Goal: Task Accomplishment & Management: Complete application form

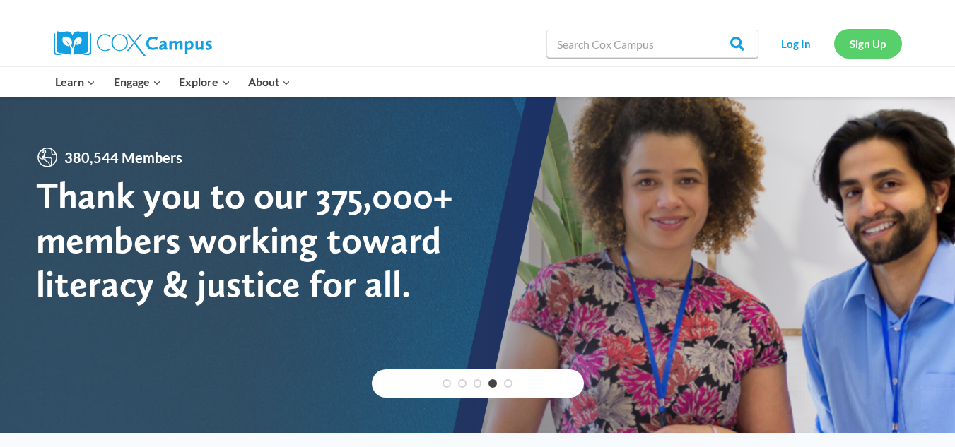
click at [871, 49] on link "Sign Up" at bounding box center [868, 43] width 68 height 29
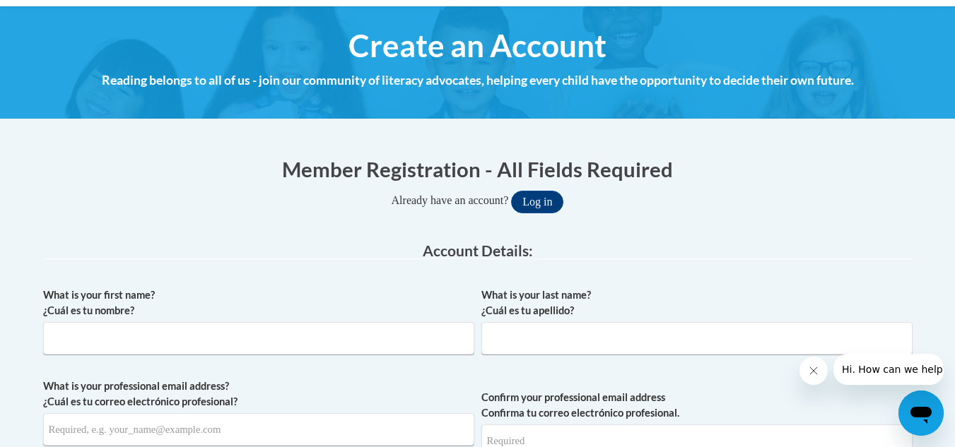
scroll to position [287, 0]
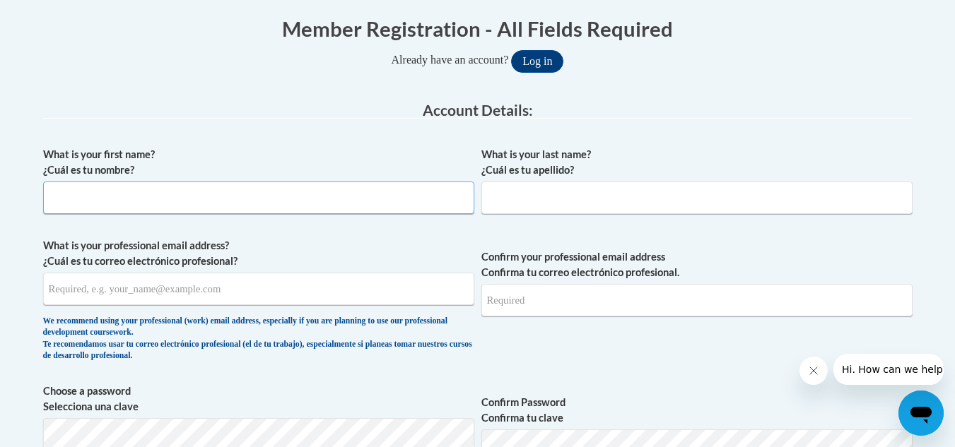
click at [331, 199] on input "What is your first name? ¿Cuál es tu nombre?" at bounding box center [258, 198] width 431 height 32
type input "Kerstyn"
click at [526, 185] on input "What is your last name? ¿Cuál es tu apellido?" at bounding box center [696, 198] width 431 height 32
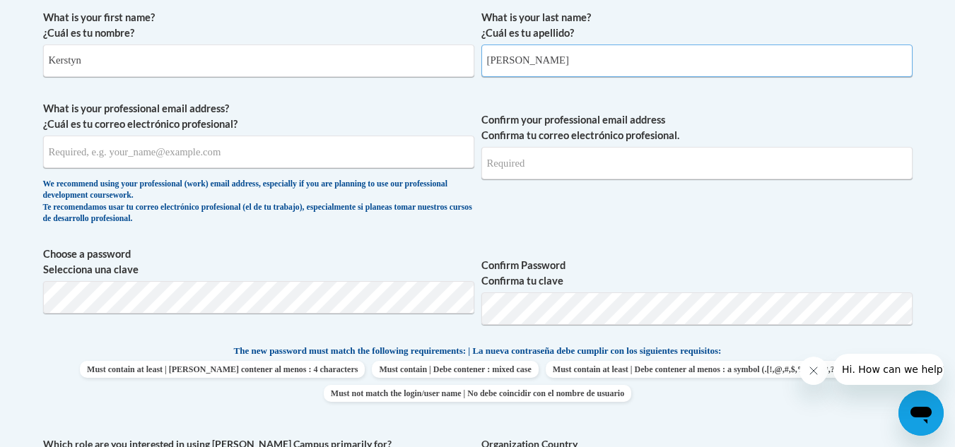
scroll to position [429, 0]
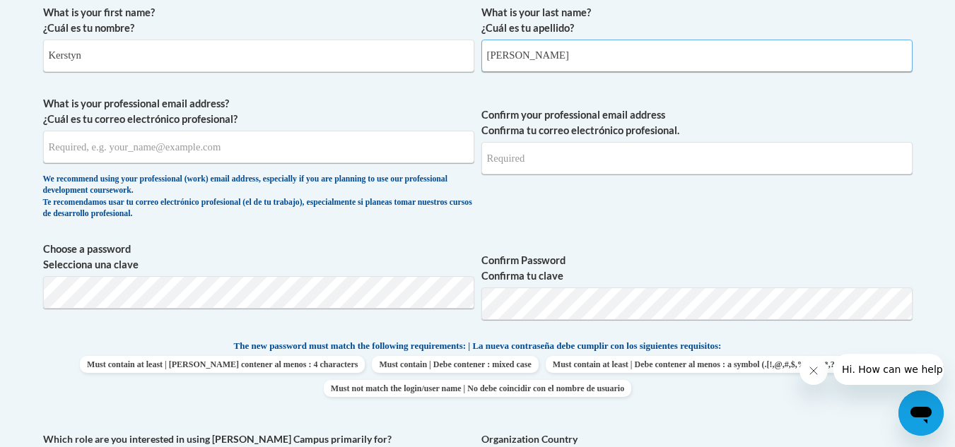
type input "McLellan"
click at [365, 165] on span "What is your professional email address? ¿Cuál es tu correo electrónico profesi…" at bounding box center [258, 161] width 431 height 131
click at [328, 149] on input "What is your professional email address? ¿Cuál es tu correo electrónico profesi…" at bounding box center [258, 147] width 431 height 32
type input "920153380@student.ccga.edu"
click at [497, 168] on input "Confirm your professional email address Confirma tu correo electrónico profesio…" at bounding box center [696, 158] width 431 height 32
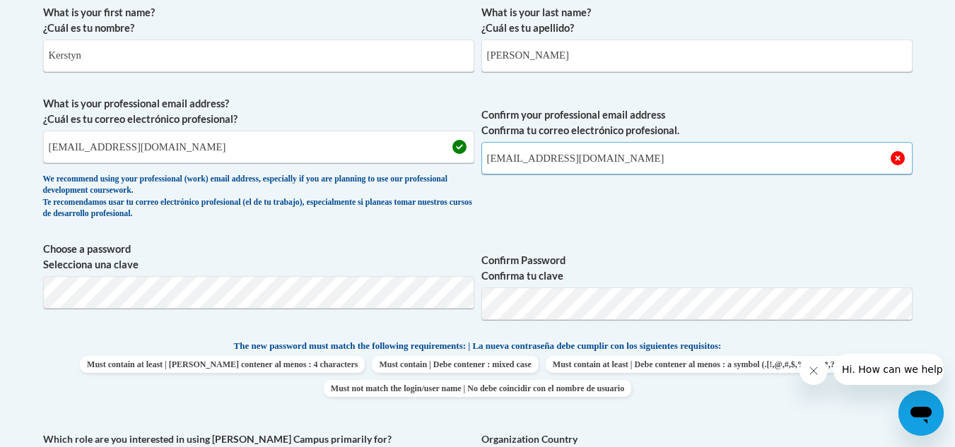
type input "920153380@student.ccga.edu"
click at [605, 199] on span "Confirm your professional email address Confirma tu correo electrónico profesio…" at bounding box center [696, 161] width 431 height 131
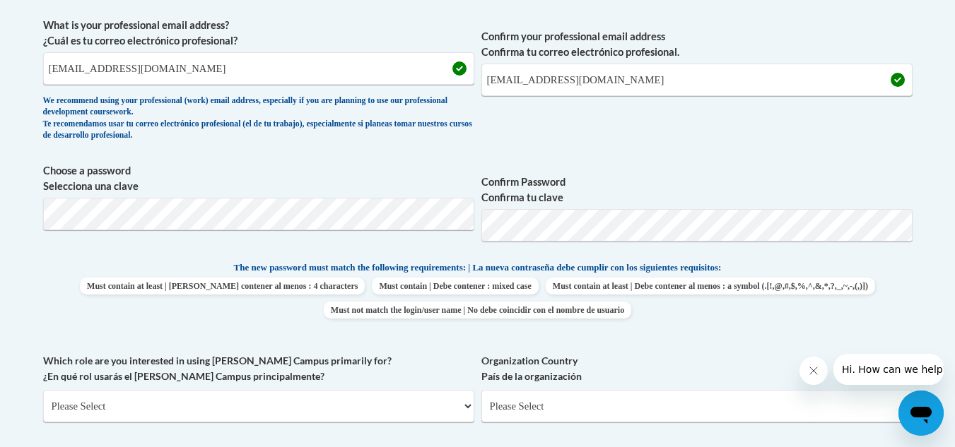
scroll to position [508, 0]
click at [398, 244] on span "Choose a password Selecciona una clave" at bounding box center [258, 207] width 431 height 90
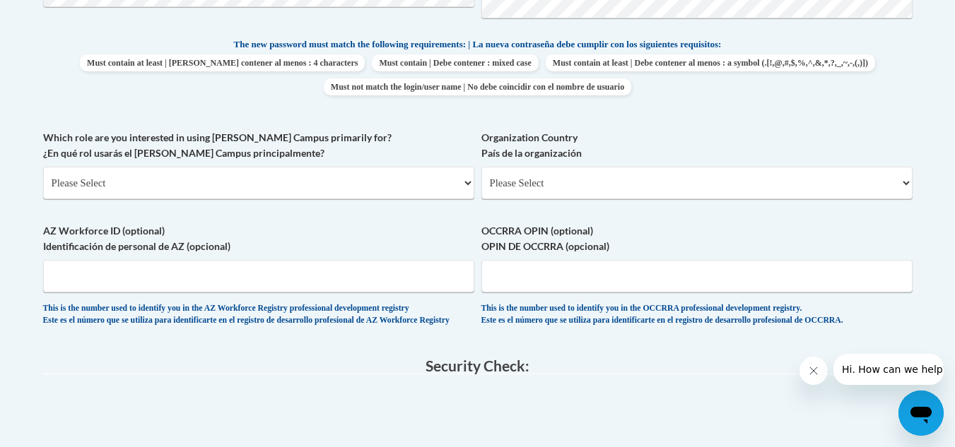
scroll to position [732, 0]
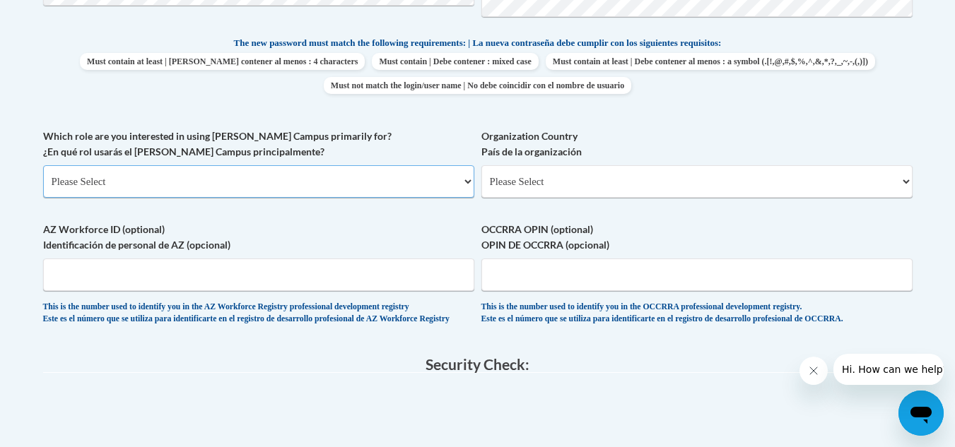
click at [323, 191] on select "Please Select College/University | Colegio/Universidad Community/Nonprofit Part…" at bounding box center [258, 181] width 431 height 32
select select "fbf2d438-af2f-41f8-98f1-81c410e29de3"
click at [43, 165] on select "Please Select College/University | Colegio/Universidad Community/Nonprofit Part…" at bounding box center [258, 181] width 431 height 32
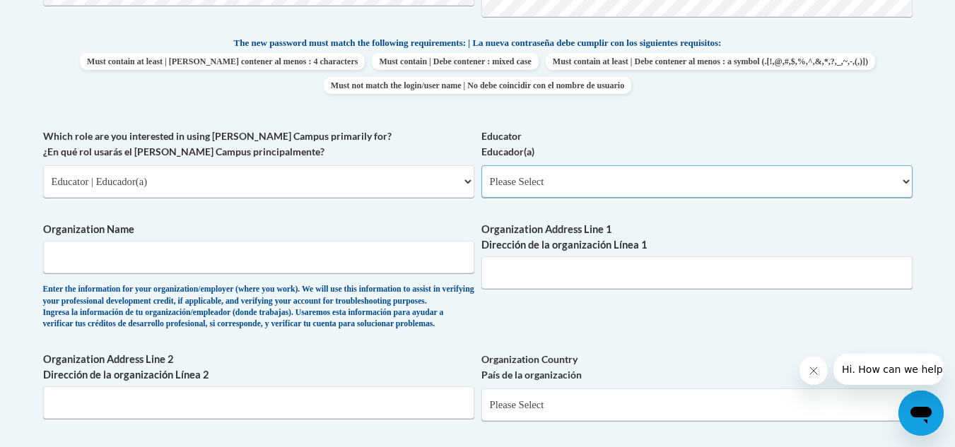
click at [519, 172] on select "Please Select Early Learning/Daycare Teacher/Family Home Care Provider | Maestr…" at bounding box center [696, 181] width 431 height 32
select select "8e40623d-54d0-45cd-9f92-5df65cd3f8cf"
click at [481, 165] on select "Please Select Early Learning/Daycare Teacher/Family Home Care Provider | Maestr…" at bounding box center [696, 181] width 431 height 32
click at [336, 264] on input "Organization Name" at bounding box center [258, 257] width 431 height 32
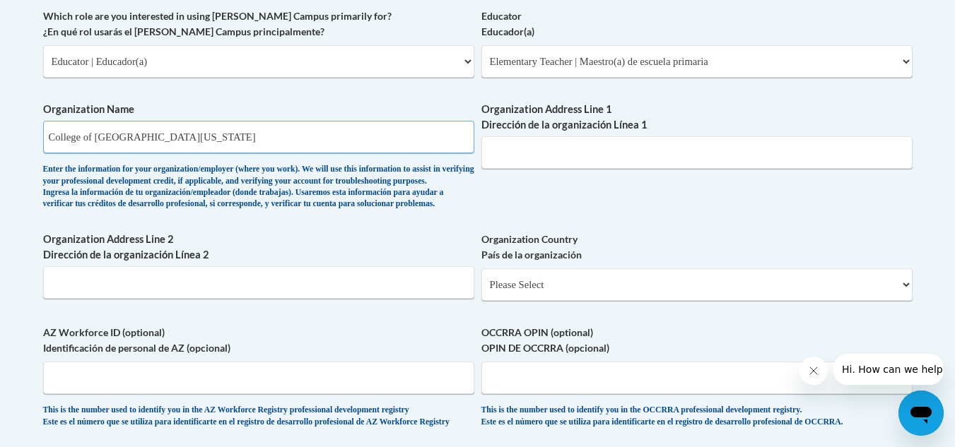
scroll to position [906, 0]
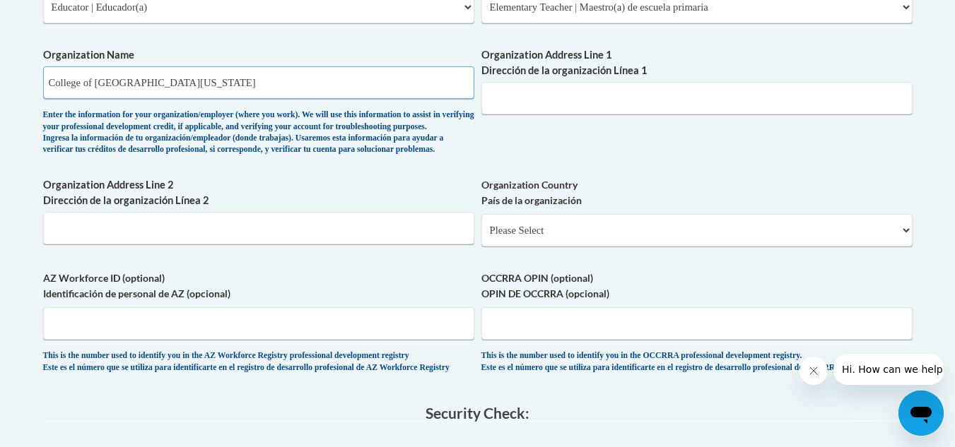
type input "College of Coastal Georgia"
click at [548, 247] on select "Please Select United States | Estados Unidos Outside of the United States | Fue…" at bounding box center [696, 230] width 431 height 32
select select "ad49bcad-a171-4b2e-b99c-48b446064914"
click at [481, 237] on select "Please Select United States | Estados Unidos Outside of the United States | Fue…" at bounding box center [696, 230] width 431 height 32
select select
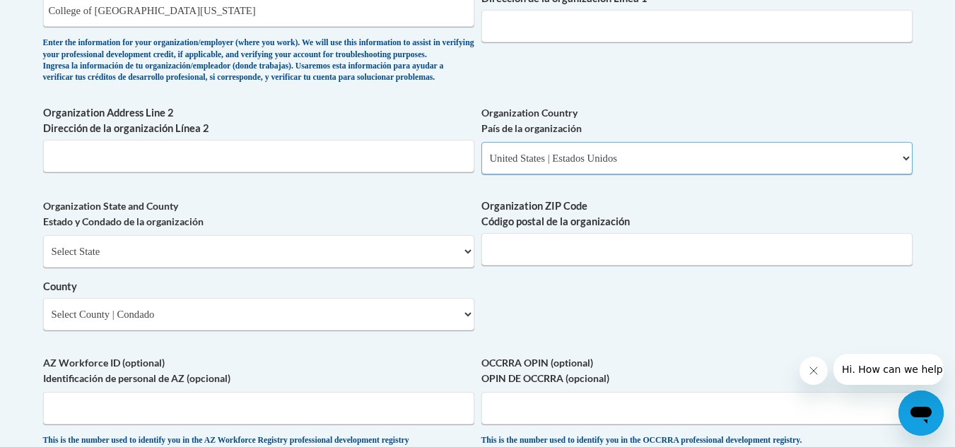
scroll to position [979, 0]
click at [422, 267] on select "Select State Alabama Alaska Arizona Arkansas California Colorado Connecticut De…" at bounding box center [258, 251] width 431 height 32
select select "Georgia"
click at [43, 258] on select "Select State Alabama Alaska Arizona Arkansas California Colorado Connecticut De…" at bounding box center [258, 251] width 431 height 32
click at [560, 265] on input "Organization ZIP Code Código postal de la organización" at bounding box center [696, 248] width 431 height 32
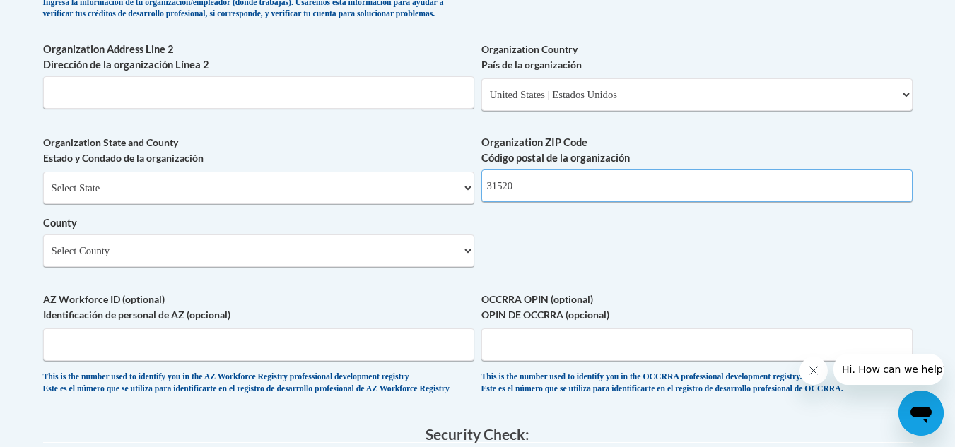
scroll to position [1043, 0]
type input "31520"
click at [436, 266] on select "Select County Appling Atkinson Bacon Baker Baldwin Banks Barrow Bartow Ben Hill…" at bounding box center [258, 250] width 431 height 32
select select "Glynn"
click at [43, 257] on select "Select County Appling Atkinson Bacon Baker Baldwin Banks Barrow Bartow Ben Hill…" at bounding box center [258, 250] width 431 height 32
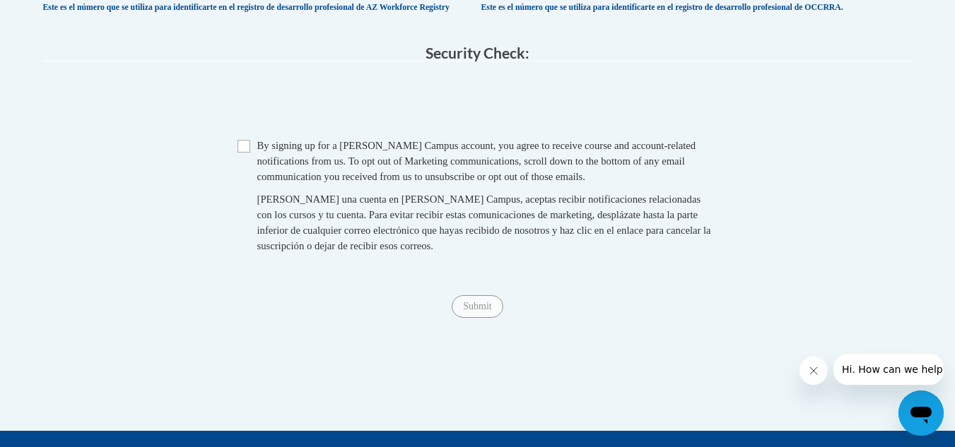
scroll to position [1449, 0]
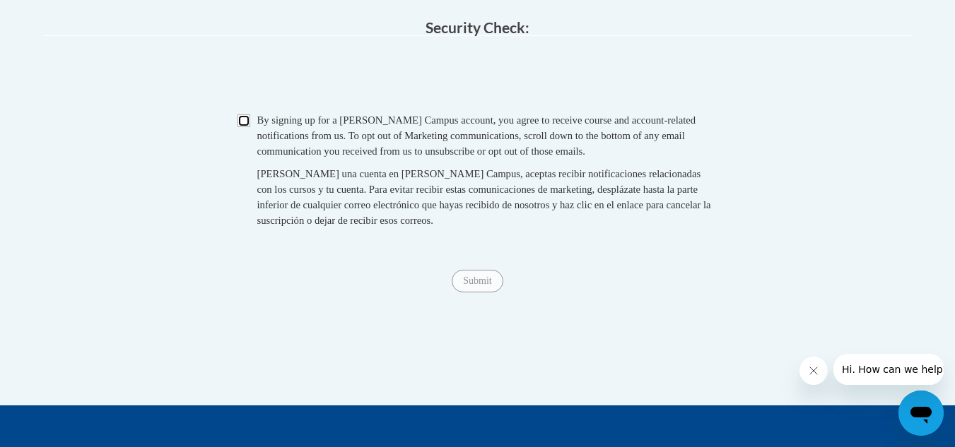
click at [246, 127] on input "Checkbox" at bounding box center [243, 120] width 13 height 13
checkbox input "true"
click at [495, 292] on input "Submit" at bounding box center [476, 281] width 51 height 23
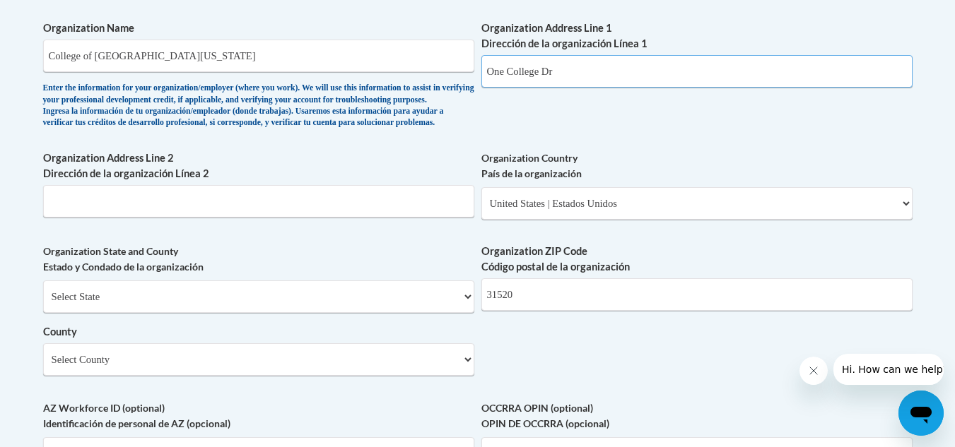
scroll to position [933, 0]
type input "One College Dr"
click at [613, 134] on div "What is your first name? ¿Cuál es tu nombre? Kerstyn What is your last name? ¿C…" at bounding box center [477, 6] width 869 height 1024
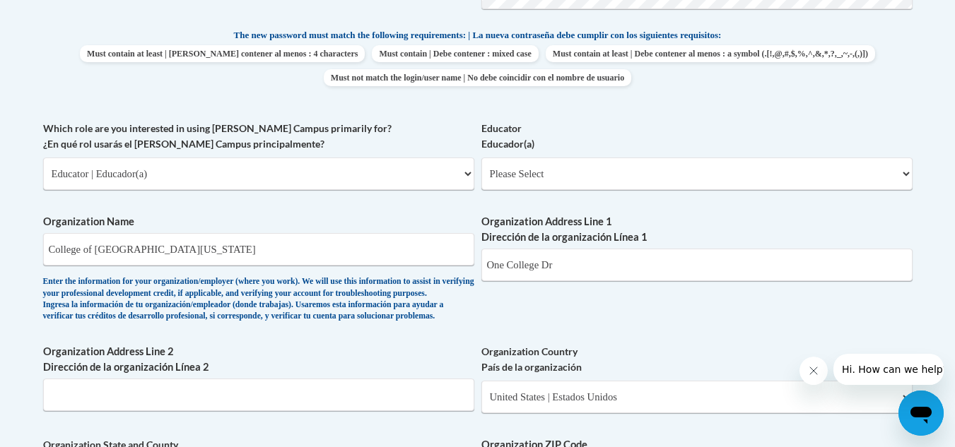
scroll to position [735, 0]
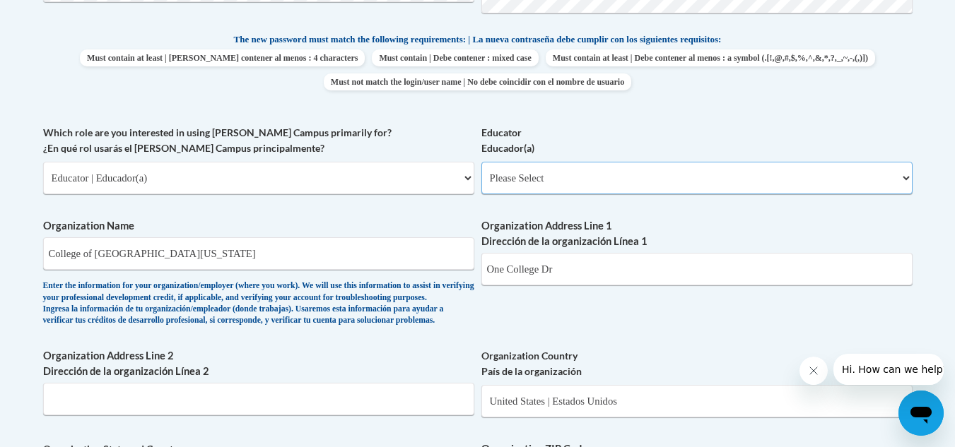
click at [596, 178] on select "Please Select Early Learning/Daycare Teacher/Family Home Care Provider | Maestr…" at bounding box center [696, 178] width 431 height 32
select select "8e40623d-54d0-45cd-9f92-5df65cd3f8cf"
click at [481, 162] on select "Please Select Early Learning/Daycare Teacher/Family Home Care Provider | Maestr…" at bounding box center [696, 178] width 431 height 32
select select "null"
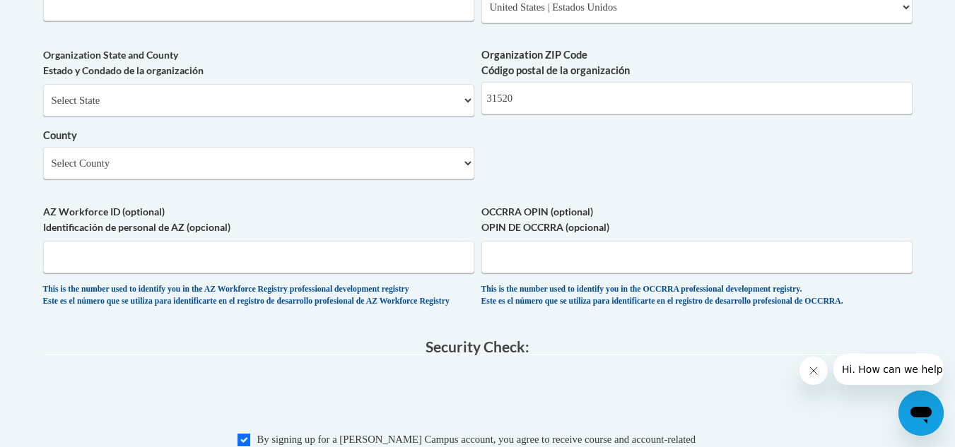
scroll to position [1129, 0]
click at [420, 180] on select "Select County Appling Atkinson Bacon Baker Baldwin Banks Barrow Bartow Ben Hill…" at bounding box center [258, 164] width 431 height 32
click at [391, 114] on select "Select State Alabama Alaska Arizona Arkansas California Colorado Connecticut De…" at bounding box center [258, 101] width 431 height 32
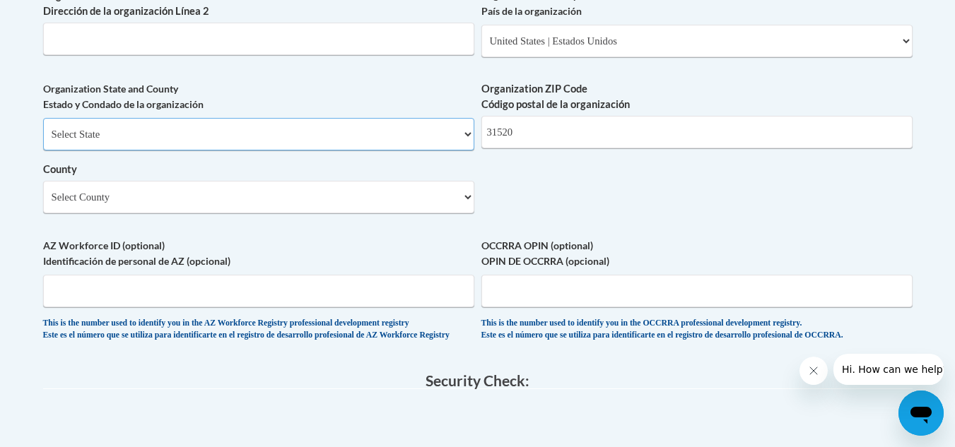
scroll to position [1125, 0]
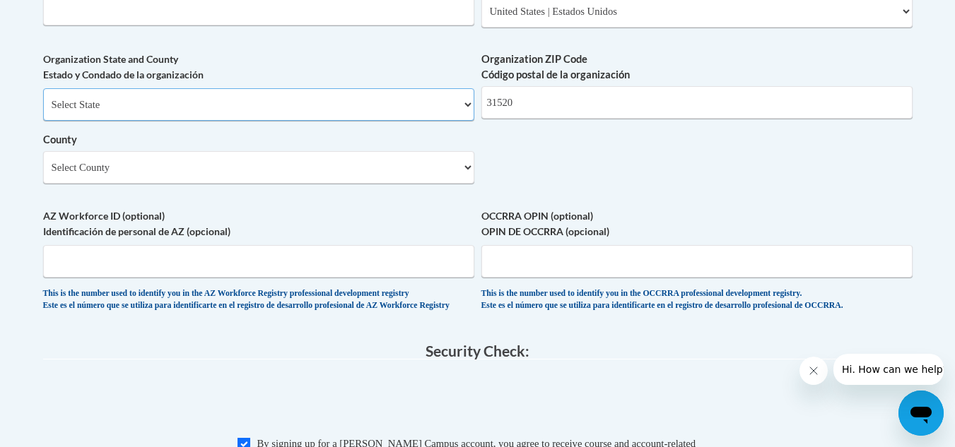
click at [391, 114] on select "Select State Alabama Alaska Arizona Arkansas California Colorado Connecticut De…" at bounding box center [258, 104] width 431 height 32
select select "Georgia"
click at [43, 112] on select "Select State Alabama Alaska Arizona Arkansas California Colorado Connecticut De…" at bounding box center [258, 104] width 431 height 32
click at [188, 184] on select "County" at bounding box center [258, 167] width 431 height 32
click at [283, 148] on label "County" at bounding box center [258, 140] width 431 height 16
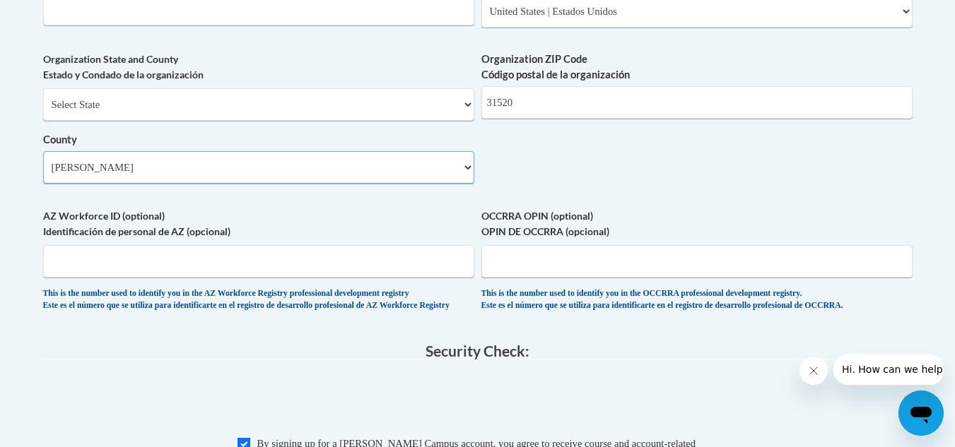
click at [283, 158] on select "Select County Appling Atkinson Bacon Baker Baldwin Banks Barrow Bartow Ben Hill…" at bounding box center [258, 167] width 431 height 32
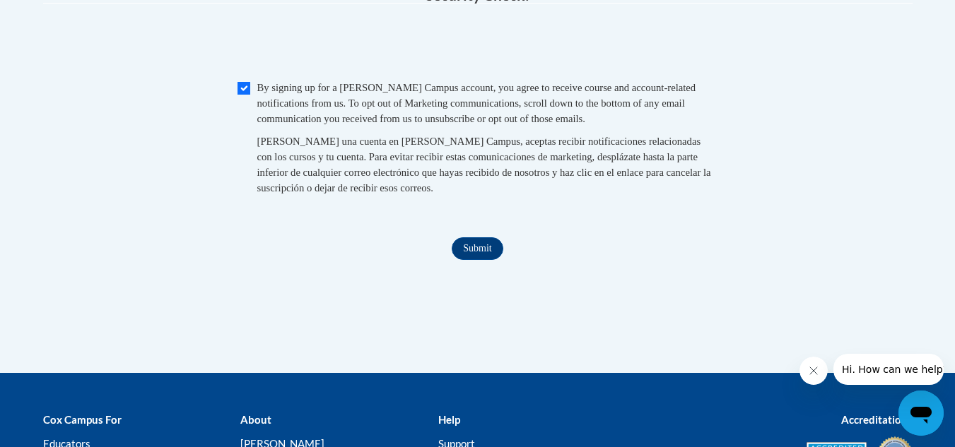
scroll to position [1482, 0]
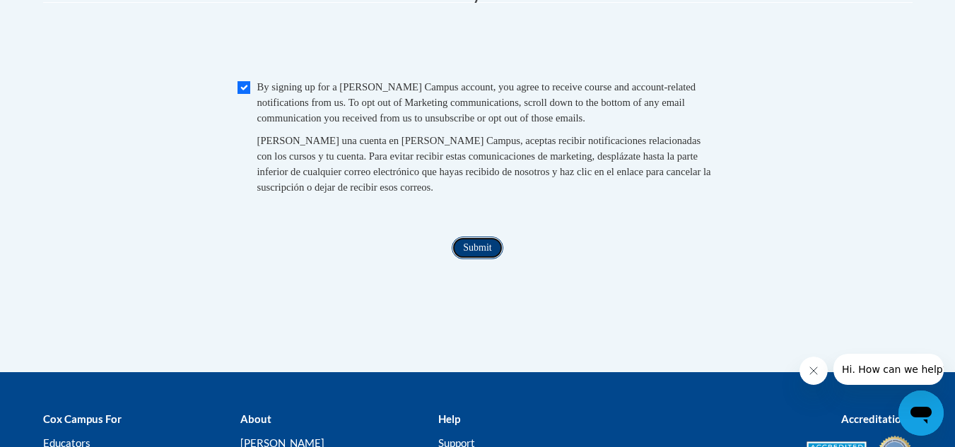
click at [495, 259] on input "Submit" at bounding box center [476, 248] width 51 height 23
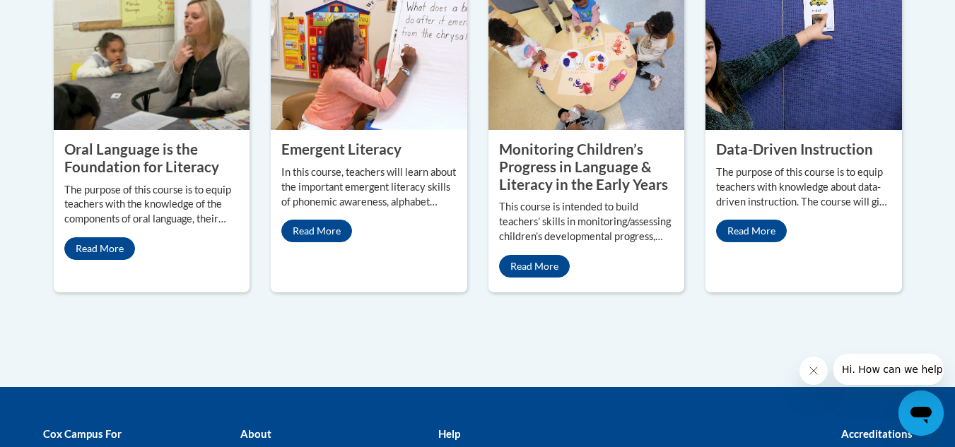
scroll to position [1354, 0]
